Goal: Information Seeking & Learning: Learn about a topic

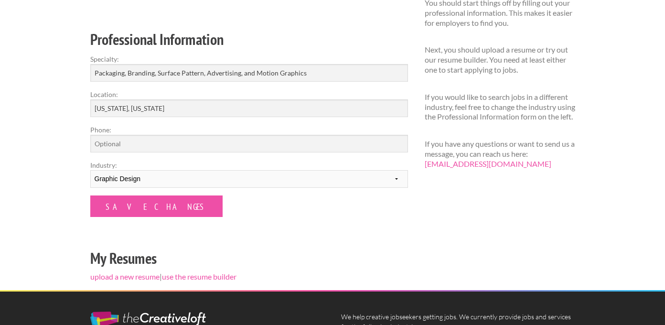
scroll to position [129, 0]
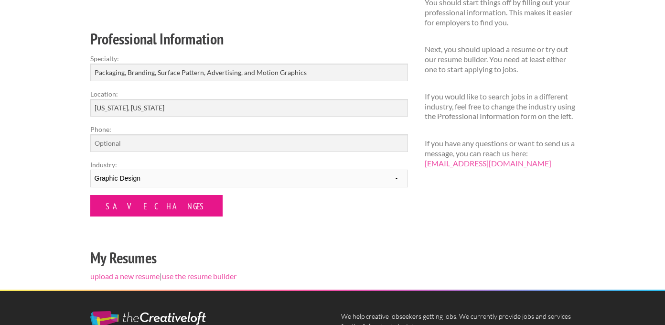
drag, startPoint x: 142, startPoint y: 207, endPoint x: 194, endPoint y: 197, distance: 52.1
click at [148, 206] on input "Save Changes" at bounding box center [156, 206] width 132 height 22
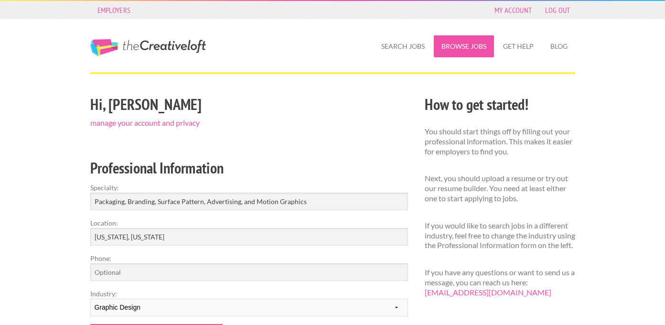
click at [450, 40] on link "Browse Jobs" at bounding box center [464, 46] width 60 height 22
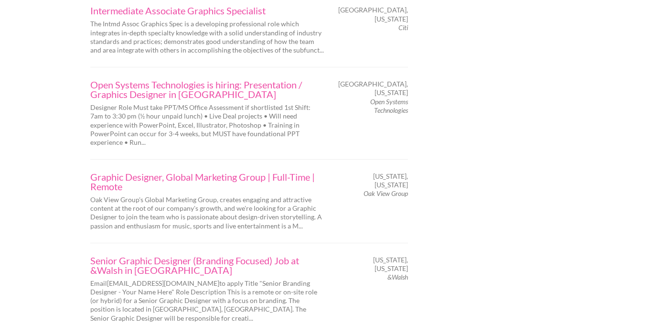
scroll to position [1582, 0]
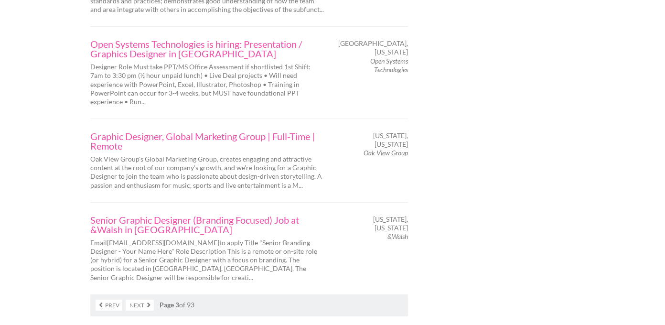
click at [142, 300] on link "Next" at bounding box center [140, 305] width 28 height 11
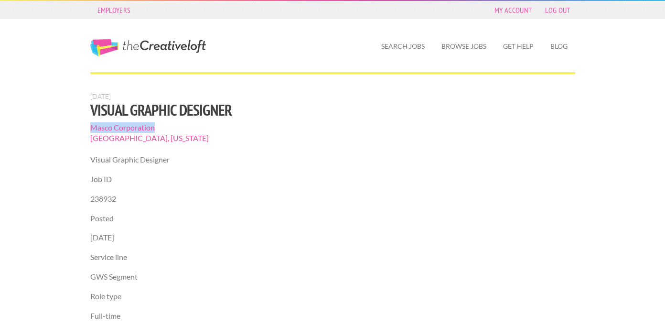
drag, startPoint x: 86, startPoint y: 120, endPoint x: 172, endPoint y: 124, distance: 86.1
copy span "Masco Corporation"
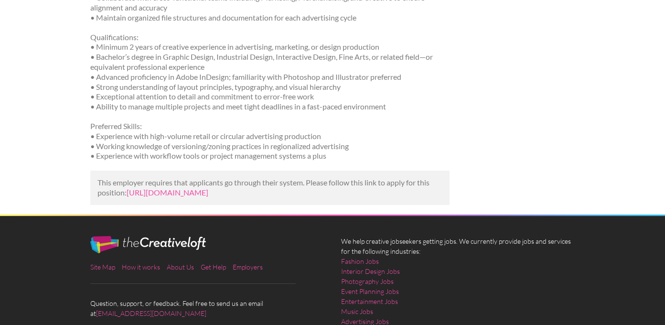
scroll to position [330, 0]
